Goal: Navigation & Orientation: Go to known website

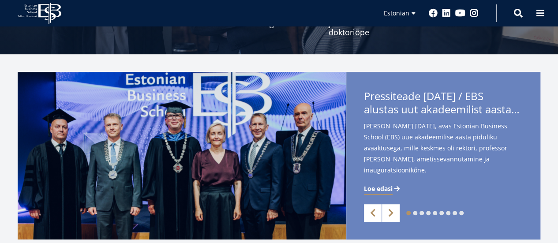
scroll to position [176, 0]
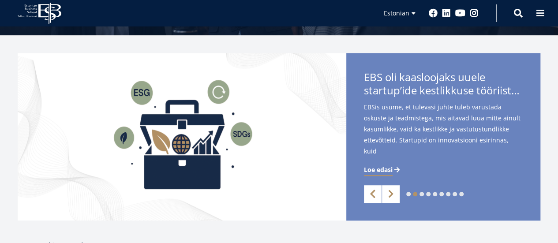
click at [374, 193] on link "Previous" at bounding box center [373, 194] width 18 height 18
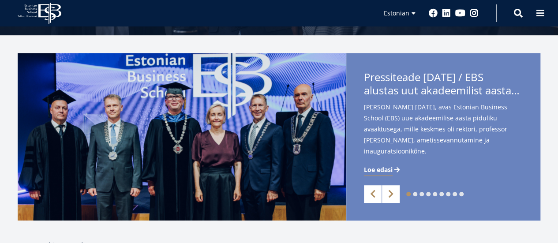
click at [383, 169] on span "Loe edasi" at bounding box center [378, 169] width 29 height 9
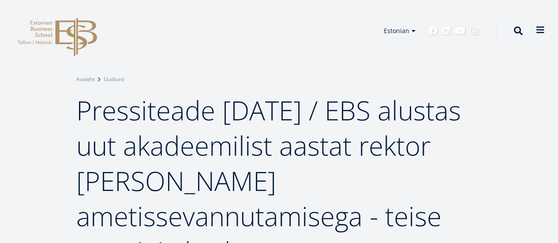
click at [539, 25] on button at bounding box center [541, 30] width 18 height 18
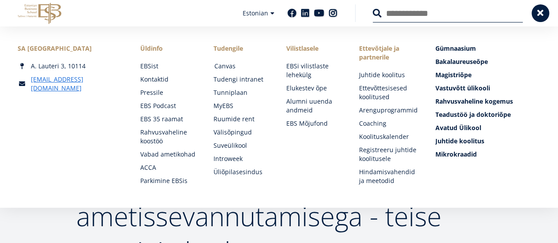
click at [221, 63] on link "Canvas" at bounding box center [241, 66] width 55 height 9
